Goal: Entertainment & Leisure: Consume media (video, audio)

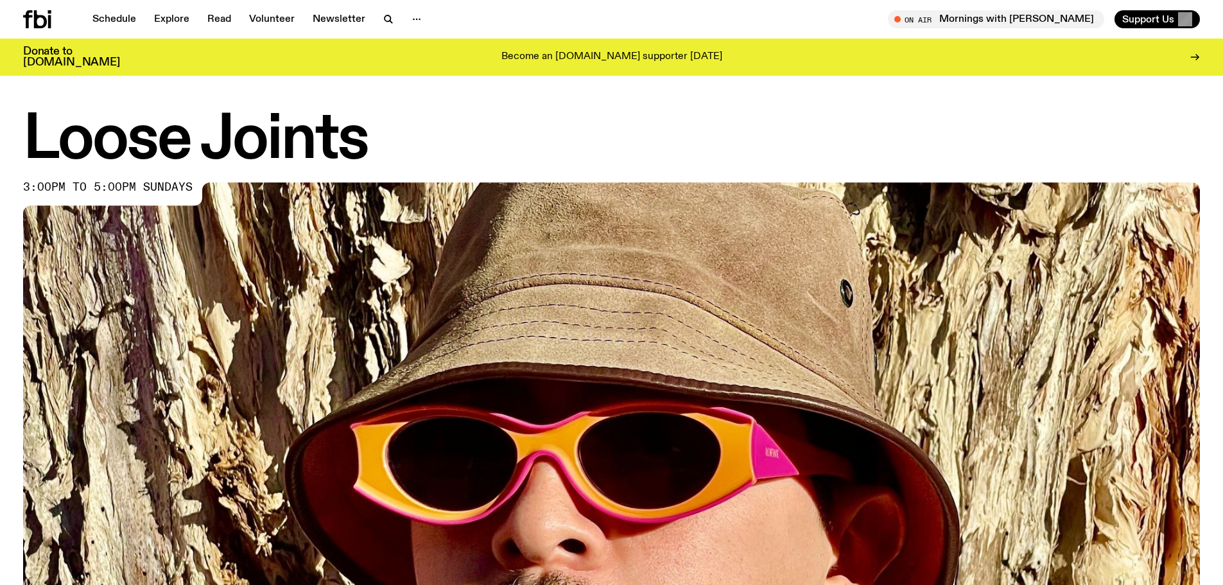
drag, startPoint x: 12, startPoint y: 287, endPoint x: 0, endPoint y: 22, distance: 265.5
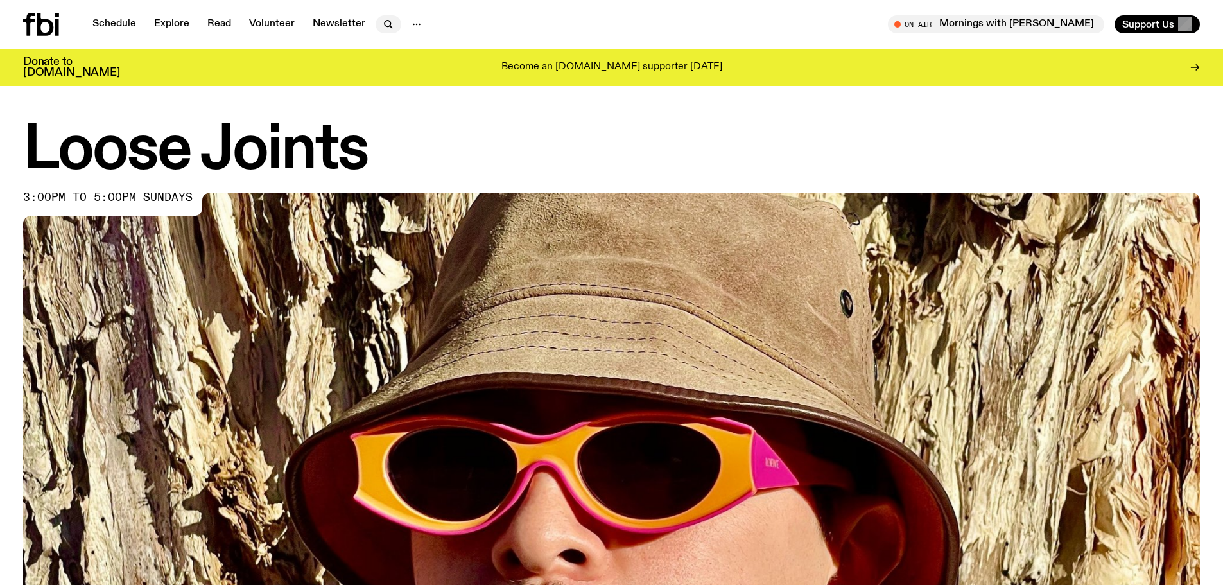
click at [392, 22] on icon "button" at bounding box center [388, 24] width 15 height 15
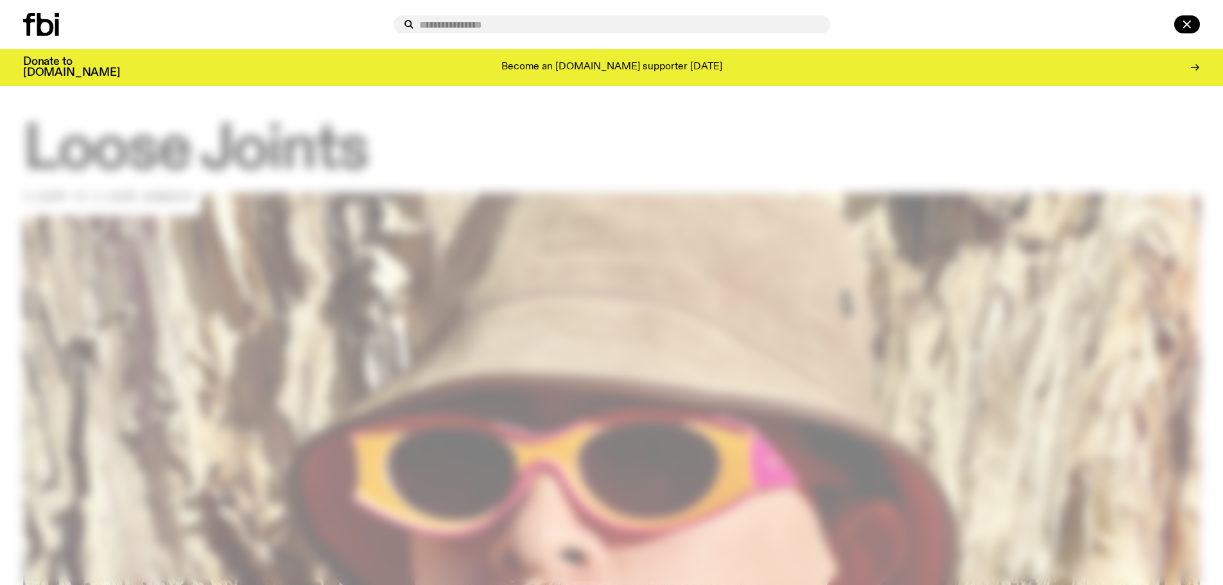
click at [46, 134] on div at bounding box center [611, 292] width 1223 height 585
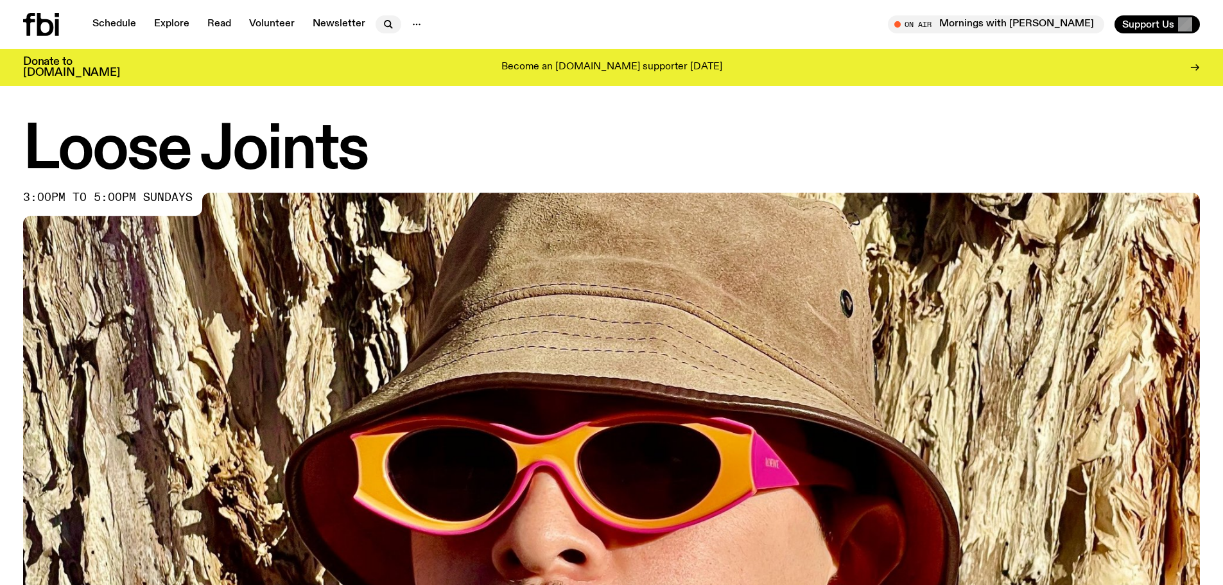
click at [383, 31] on icon "button" at bounding box center [388, 24] width 15 height 15
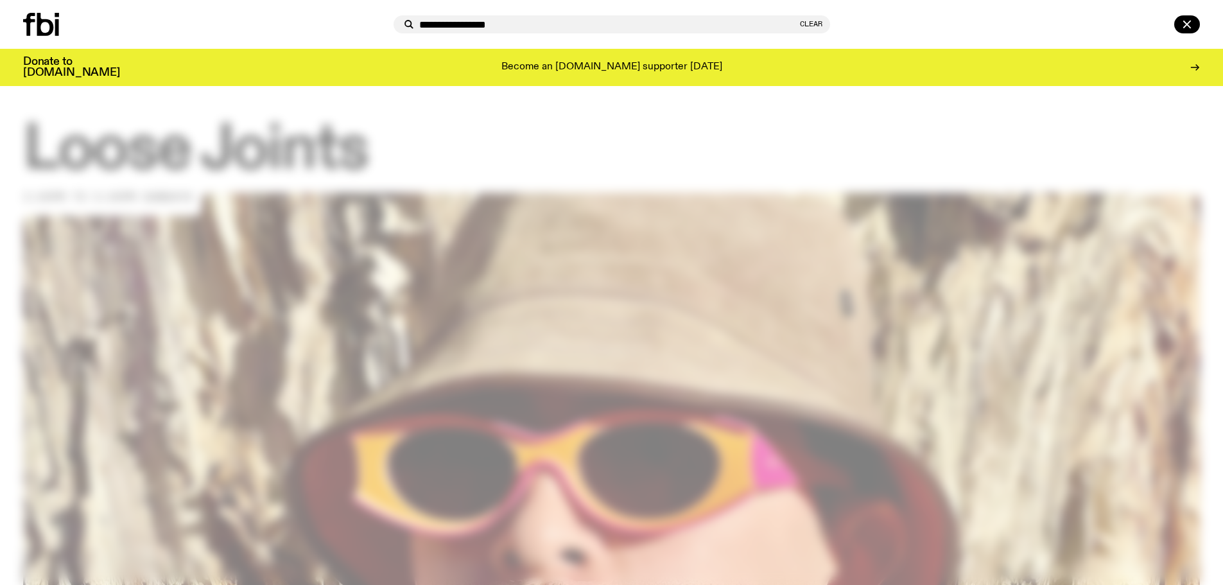
type input "**********"
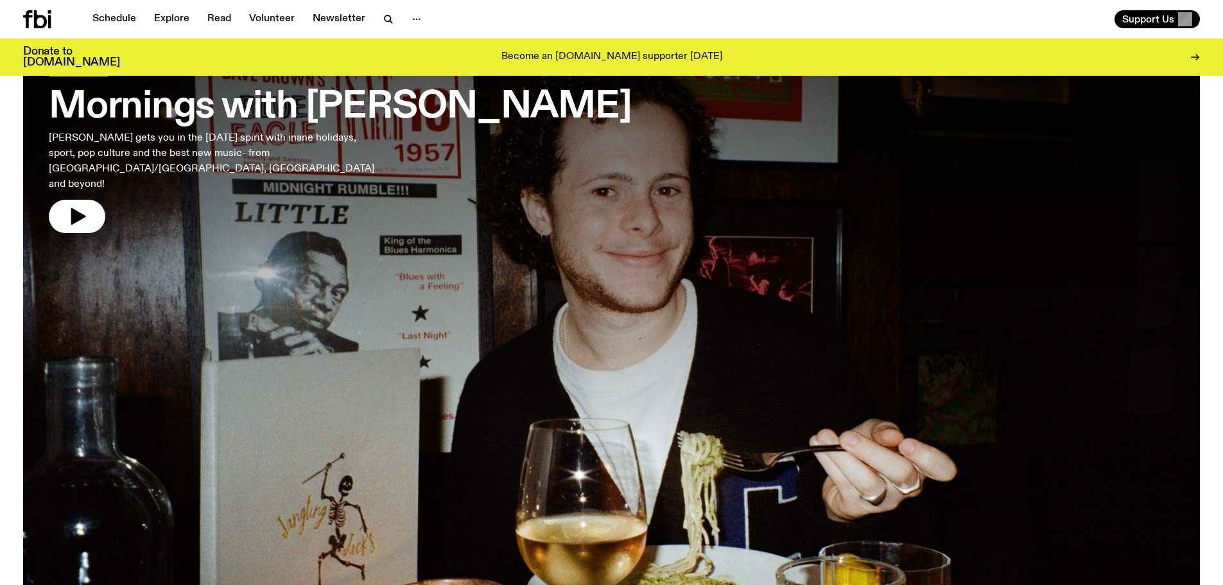
scroll to position [378, 0]
